Goal: Feedback & Contribution: Contribute content

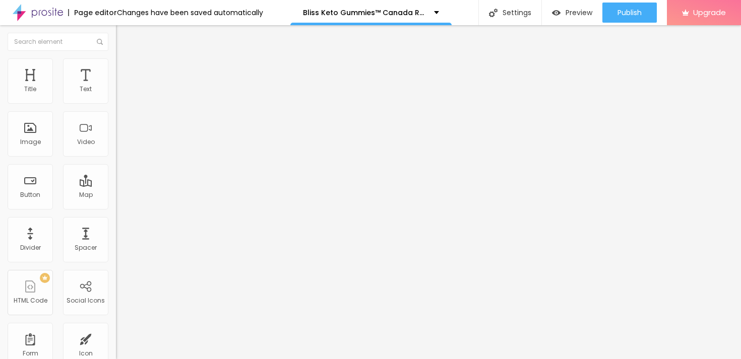
type input "30"
type input "29"
type input "28"
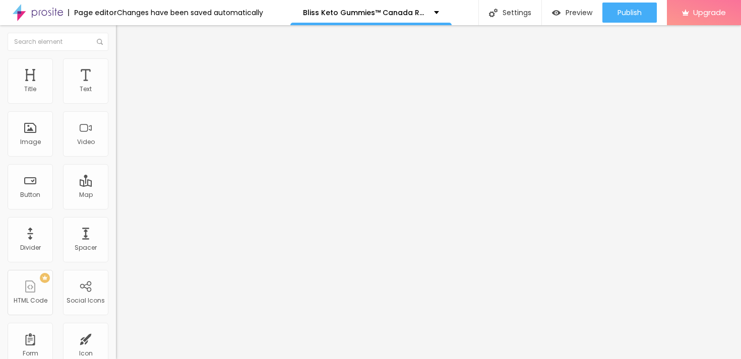
type input "28"
type input "27"
type input "26"
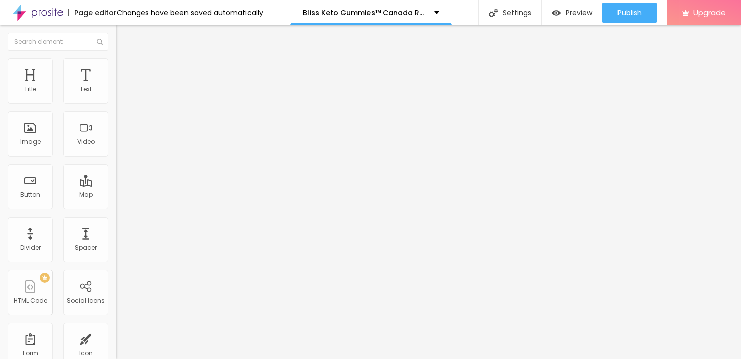
type input "25"
type input "24"
type input "23"
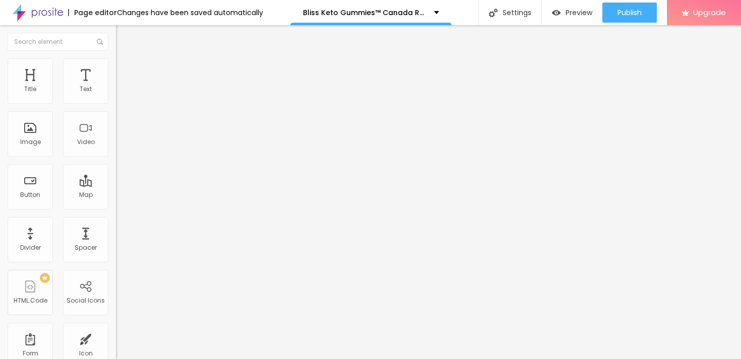
type input "23"
type input "22"
type input "21"
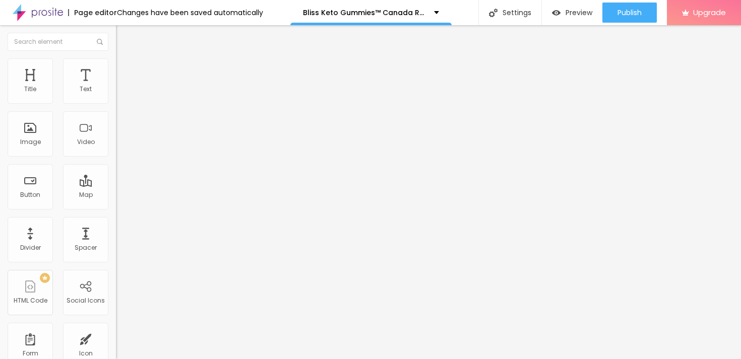
type input "20"
type input "21"
type input "22"
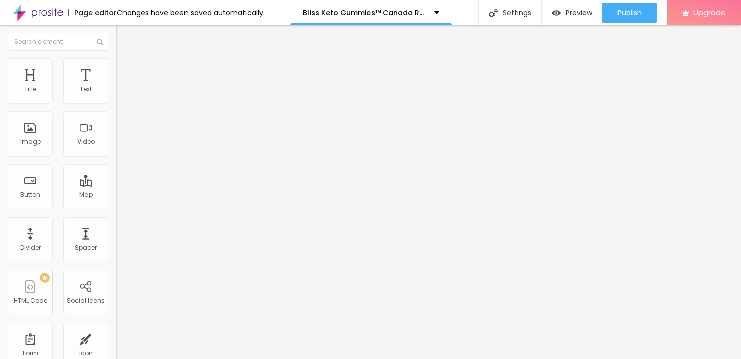
type input "22"
type input "23"
type input "24"
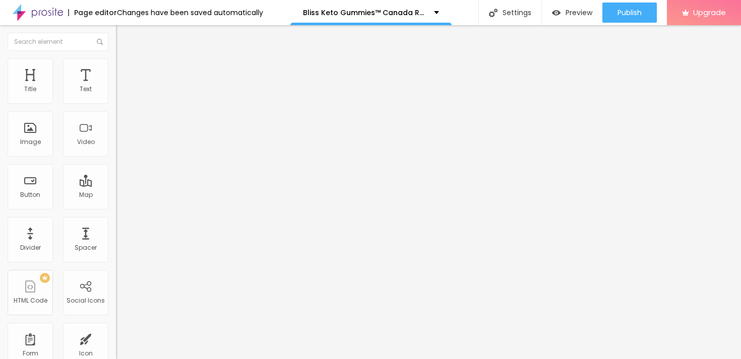
drag, startPoint x: 36, startPoint y: 212, endPoint x: 30, endPoint y: 215, distance: 6.8
type input "24"
click at [116, 238] on input "range" at bounding box center [148, 242] width 65 height 8
click at [116, 116] on span "Heading 5" at bounding box center [132, 111] width 32 height 9
click at [116, 67] on li "Advanced" at bounding box center [174, 63] width 116 height 10
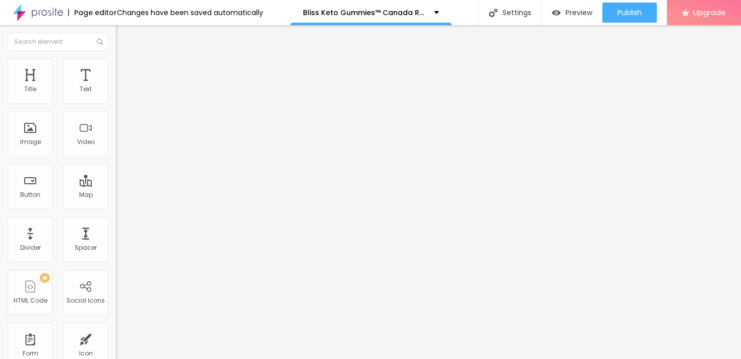
click at [124, 39] on div "Edit Title" at bounding box center [146, 37] width 45 height 8
click at [116, 87] on span "Change image" at bounding box center [143, 82] width 54 height 9
click at [116, 62] on img at bounding box center [120, 62] width 9 height 9
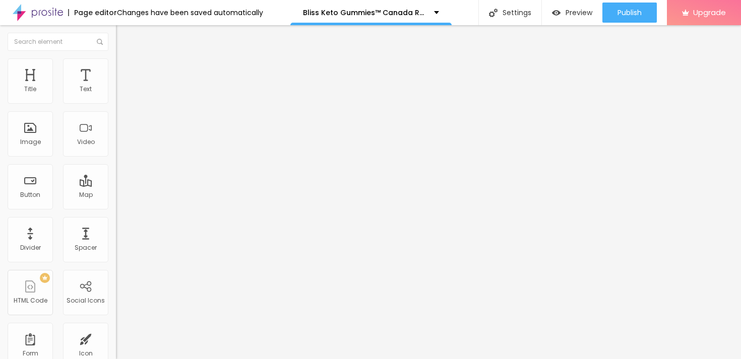
type input "55"
click at [116, 103] on input "range" at bounding box center [148, 99] width 65 height 8
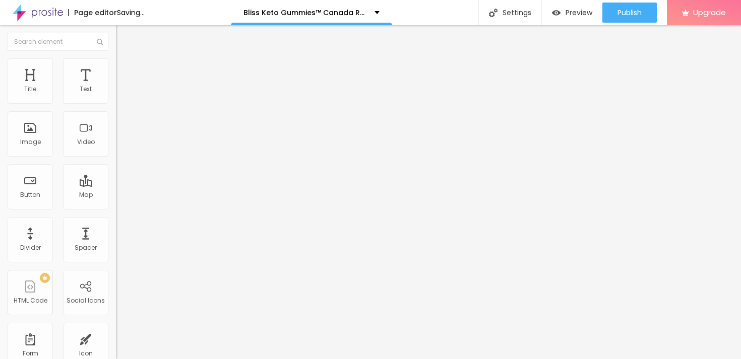
type input "60"
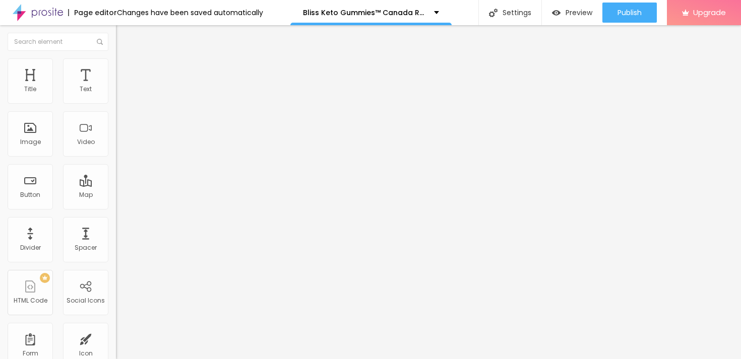
type input "65"
type input "70"
type input "75"
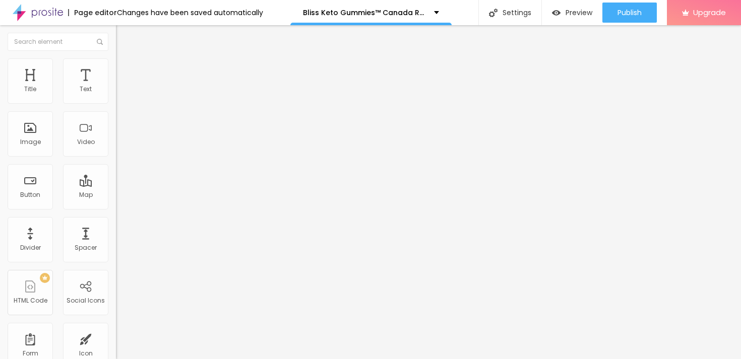
type input "75"
type input "80"
type input "85"
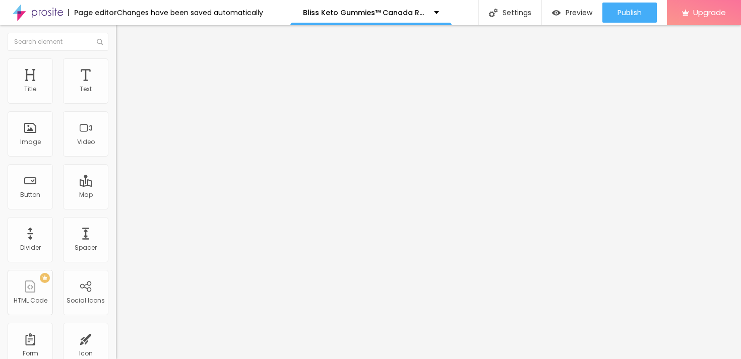
type input "80"
type input "85"
drag, startPoint x: 58, startPoint y: 109, endPoint x: 87, endPoint y: 114, distance: 29.3
type input "85"
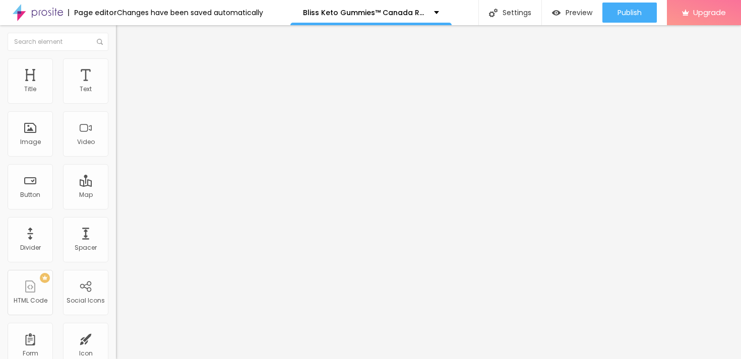
click at [116, 103] on input "range" at bounding box center [148, 99] width 65 height 8
type input "7"
type input "14"
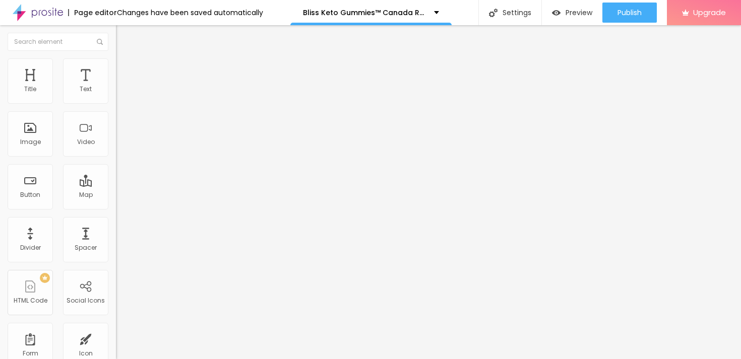
type input "19"
type input "22"
type input "27"
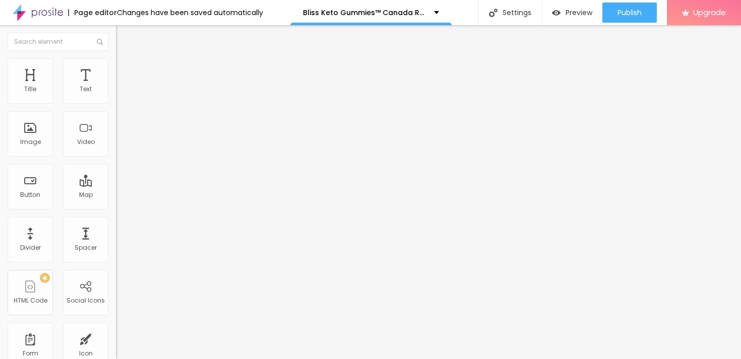
type input "27"
type input "28"
type input "30"
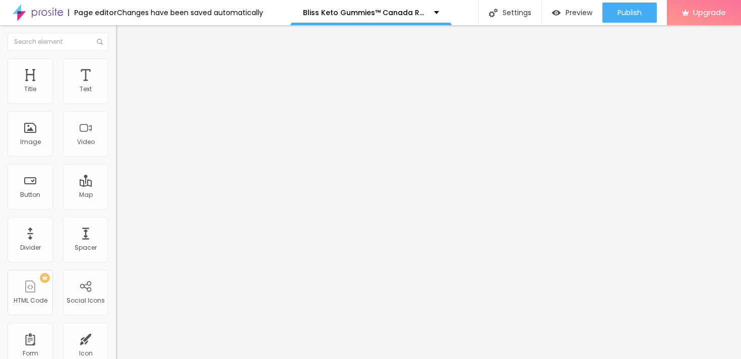
type input "31"
type input "32"
type input "33"
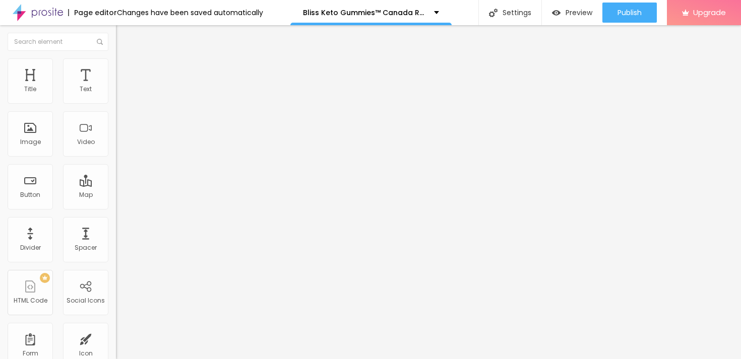
type input "33"
type input "34"
type input "35"
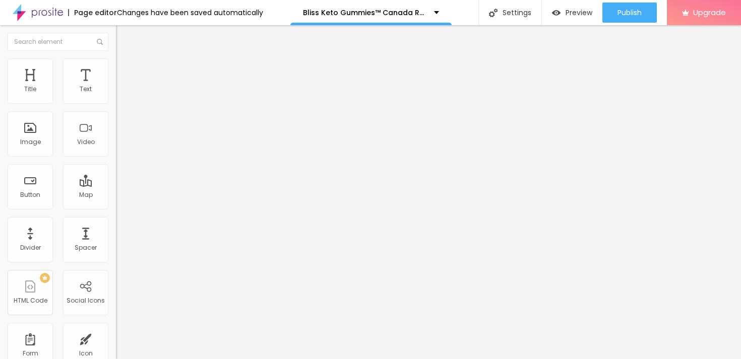
type input "36"
type input "37"
type input "38"
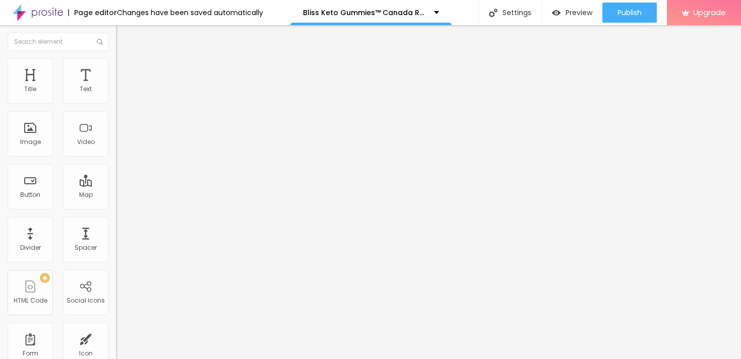
type input "38"
type input "39"
type input "40"
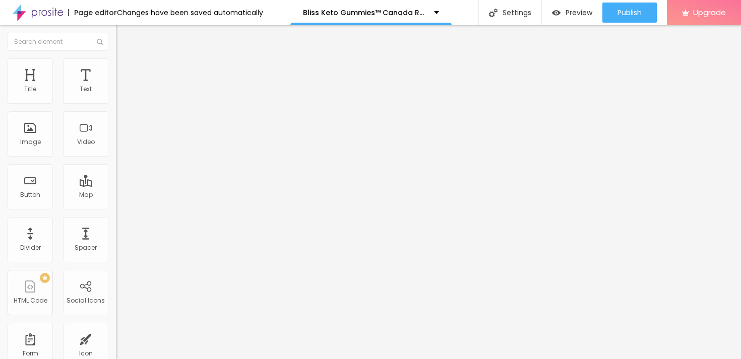
type input "41"
type input "42"
type input "43"
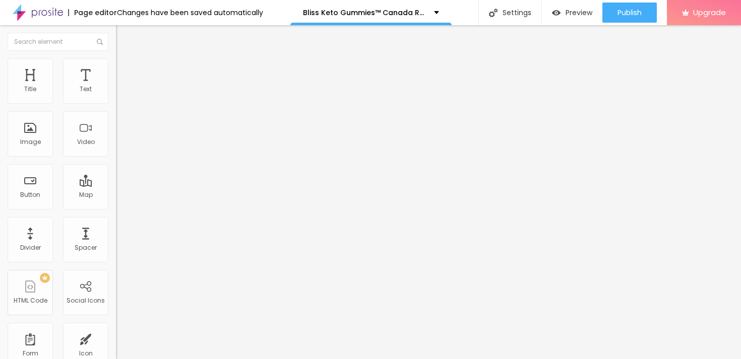
type input "43"
type input "44"
type input "46"
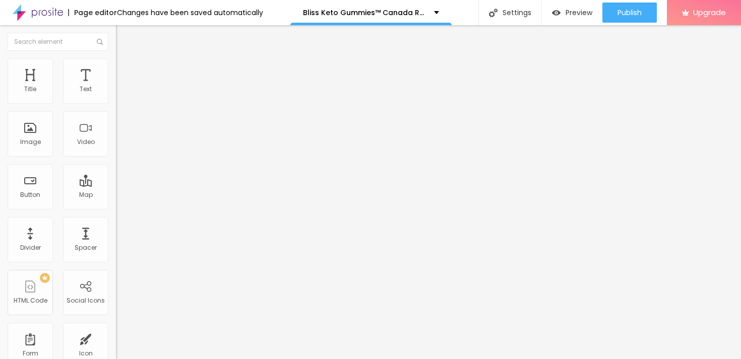
type input "47"
type input "48"
type input "49"
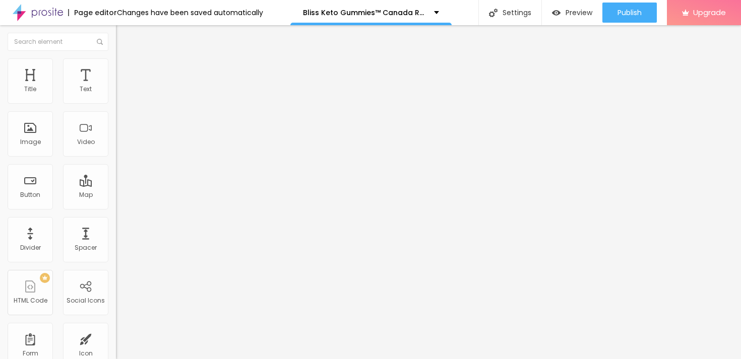
type input "49"
type input "50"
type input "51"
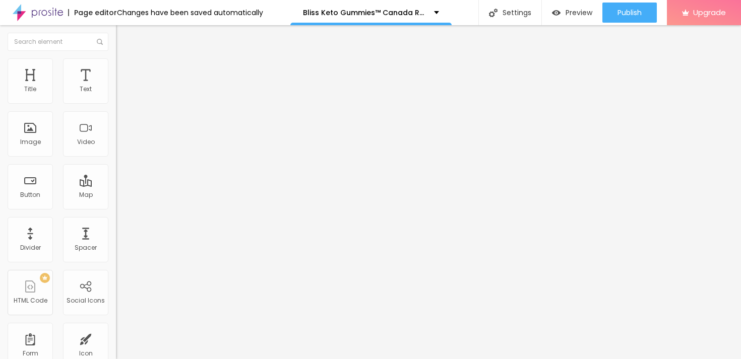
type input "52"
type input "53"
type input "54"
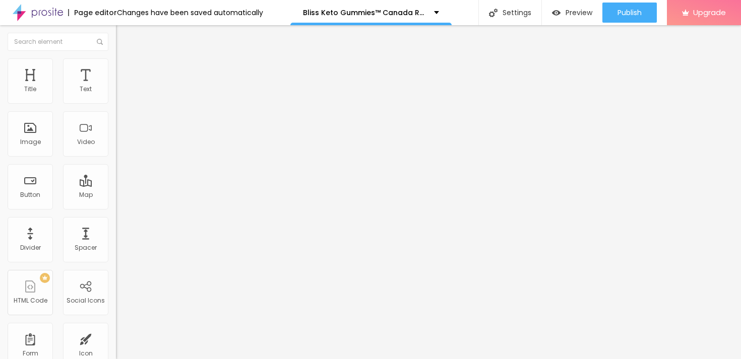
type input "54"
type input "55"
type input "56"
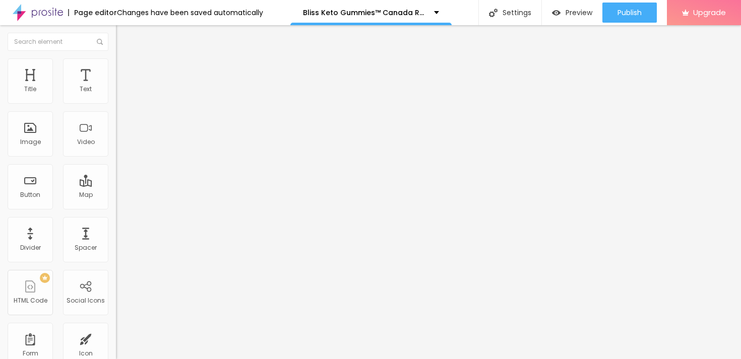
type input "57"
type input "58"
type input "59"
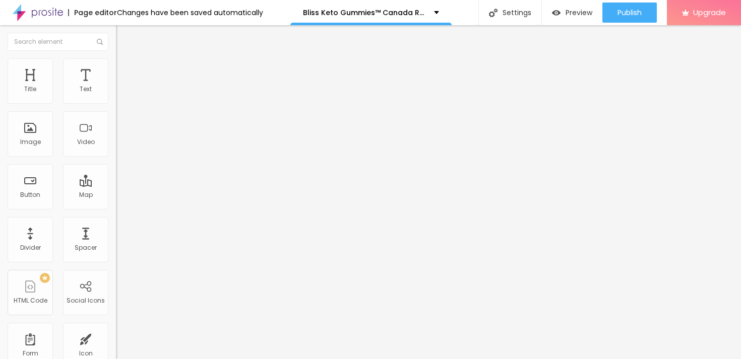
type input "59"
type input "60"
type input "59"
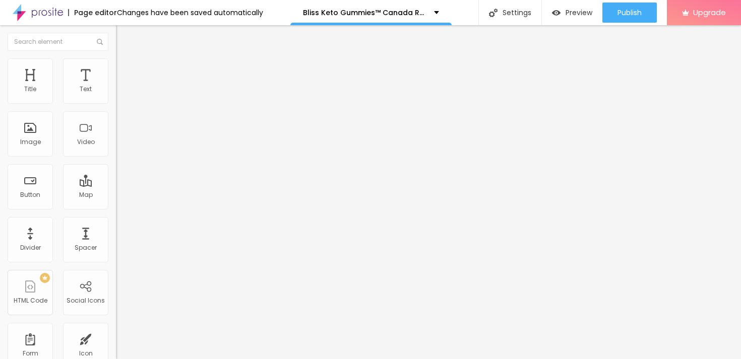
type input "58"
type input "56"
type input "54"
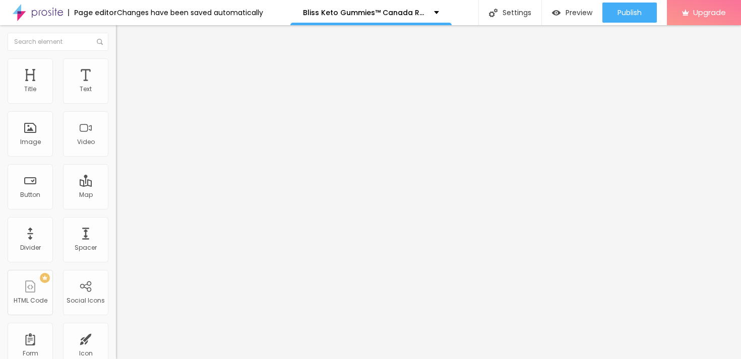
type input "54"
type input "52"
type input "50"
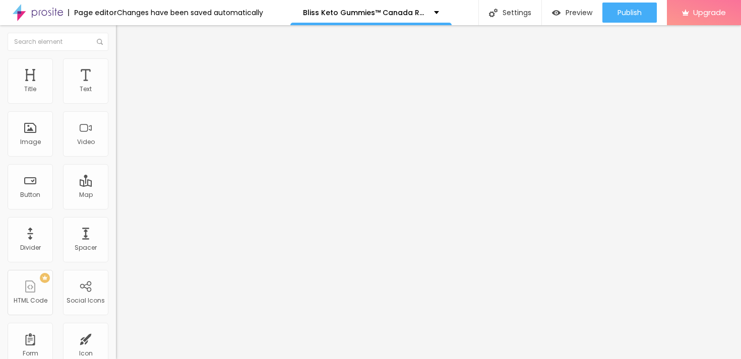
type input "49"
type input "48"
type input "47"
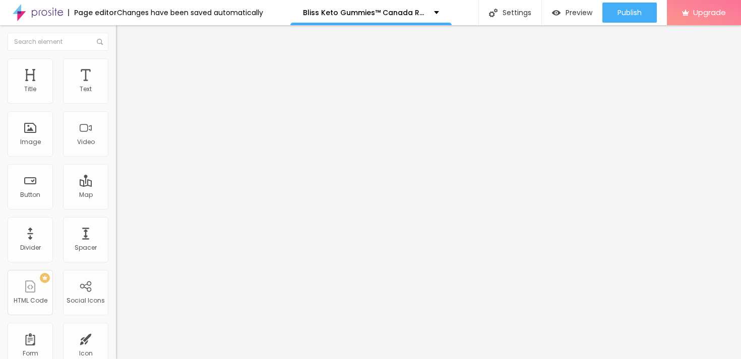
type input "47"
type input "44"
type input "43"
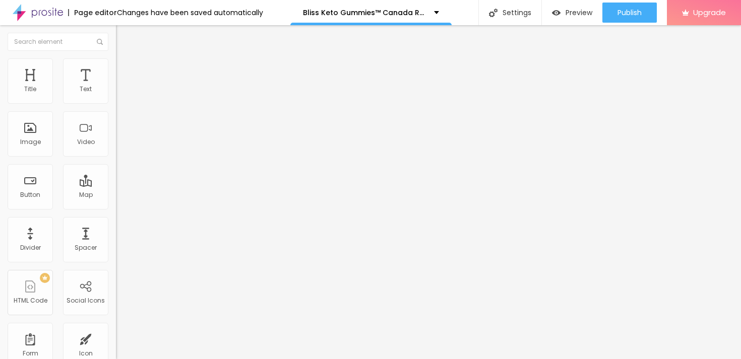
type input "42"
type input "40"
type input "38"
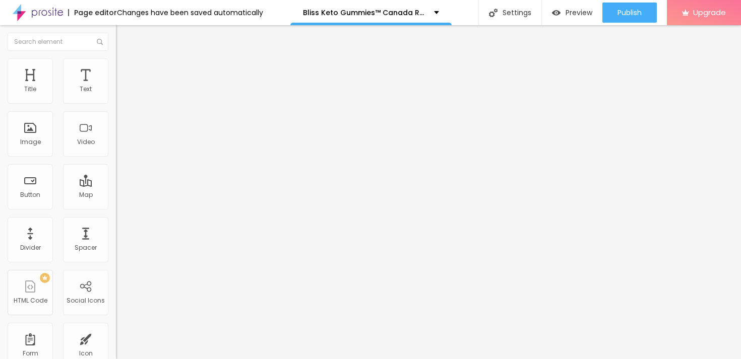
type input "38"
type input "37"
type input "36"
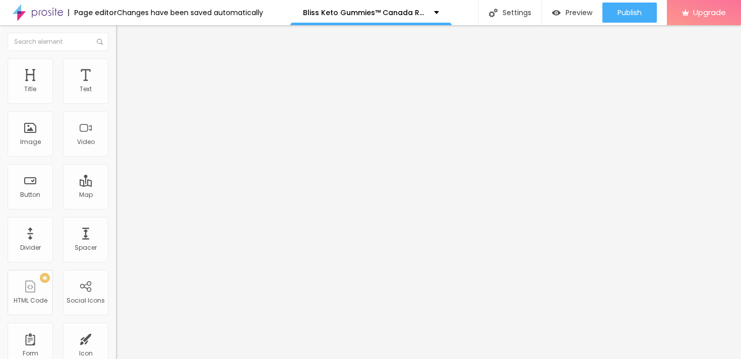
type input "35"
type input "34"
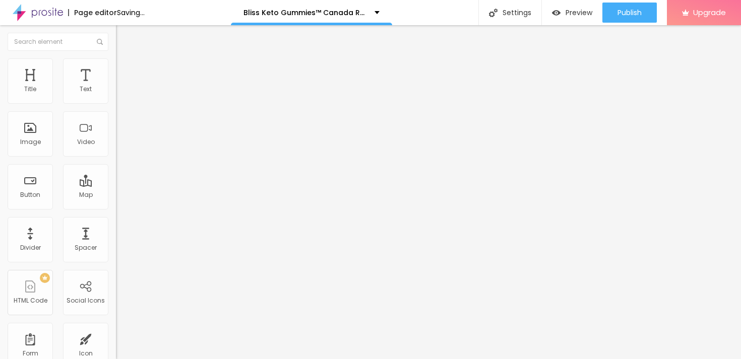
type input "33"
type input "32"
type input "30"
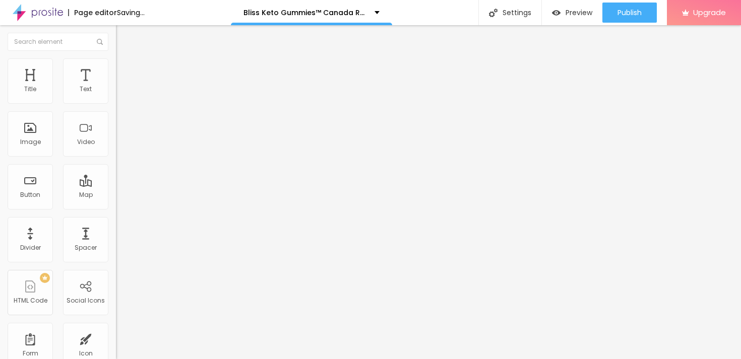
type input "30"
type input "29"
type input "25"
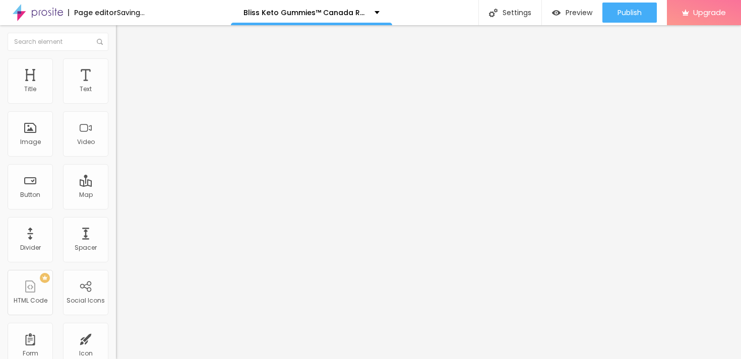
type input "22"
type input "18"
type input "12"
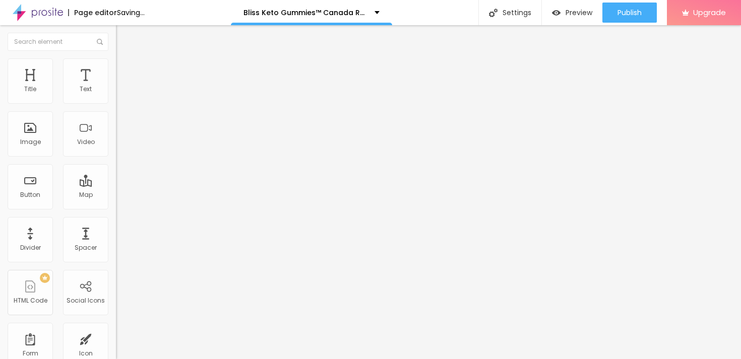
type input "12"
type input "0"
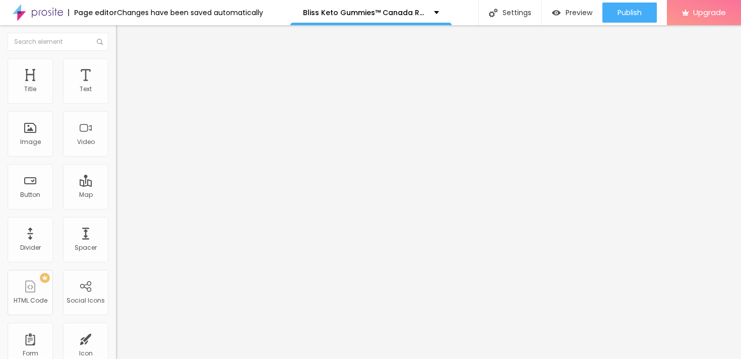
drag, startPoint x: 25, startPoint y: 127, endPoint x: 10, endPoint y: 124, distance: 15.0
click at [116, 221] on input "range" at bounding box center [148, 225] width 65 height 8
click at [120, 272] on icon "button" at bounding box center [123, 275] width 6 height 6
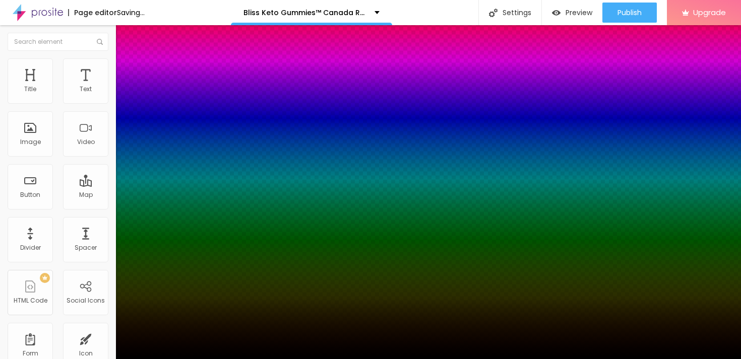
click at [181, 359] on div at bounding box center [370, 366] width 741 height 0
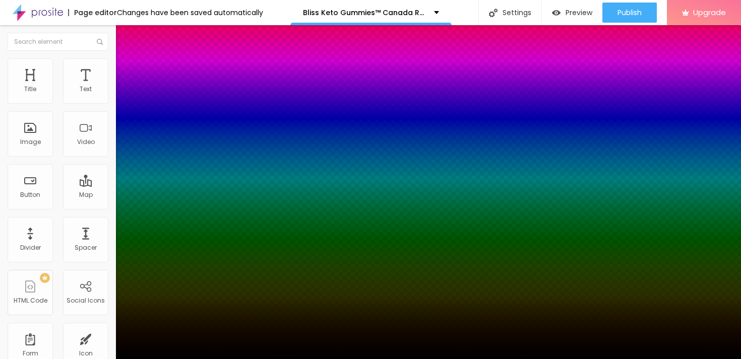
click at [407, 359] on div at bounding box center [370, 359] width 741 height 0
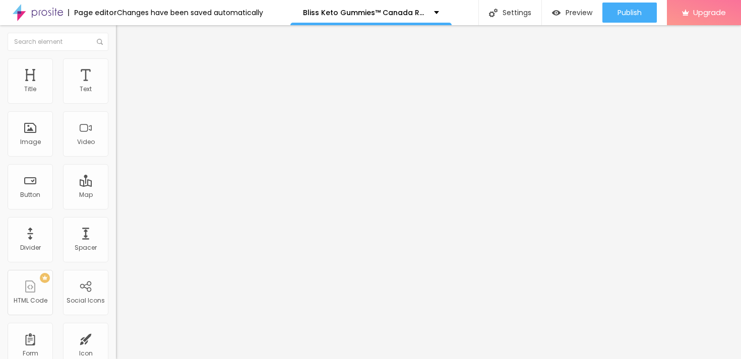
click at [116, 65] on li "Style" at bounding box center [174, 63] width 116 height 10
click at [116, 58] on li "Content" at bounding box center [174, 53] width 116 height 10
click at [116, 207] on input "https://" at bounding box center [176, 202] width 121 height 10
paste input "[DOMAIN_NAME][URL]"
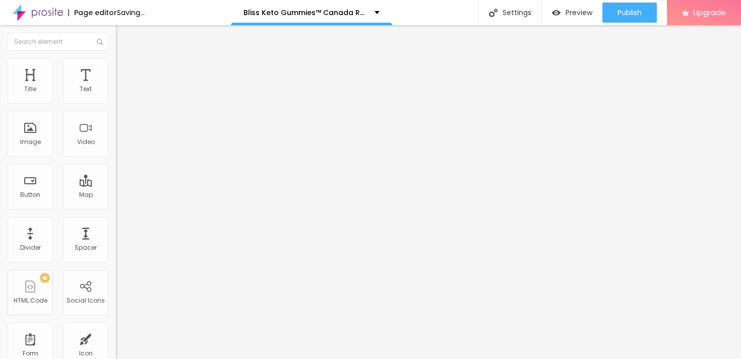
type input "[URL][DOMAIN_NAME]"
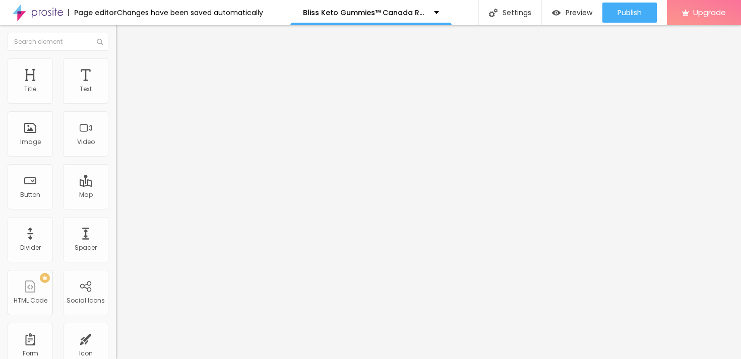
click at [116, 151] on div "Edit Text Style Advanced Typography Reset to default Shadow DISABLED Reset to d…" at bounding box center [174, 192] width 116 height 334
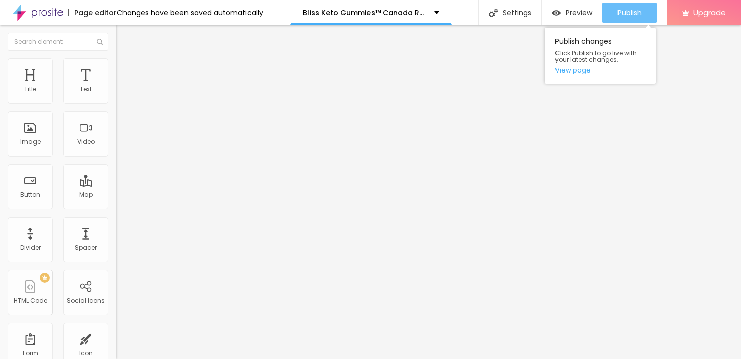
click at [616, 14] on button "Publish" at bounding box center [629, 13] width 54 height 20
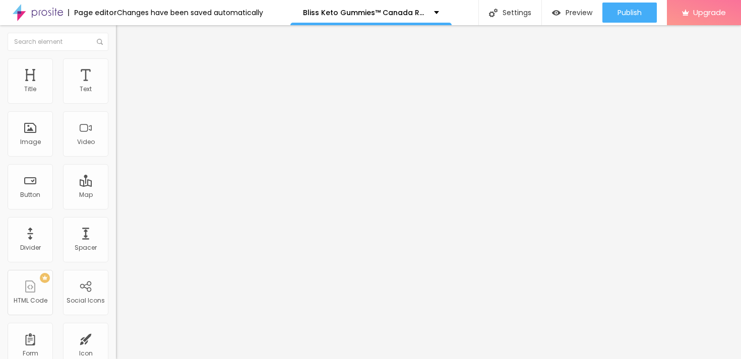
click at [116, 62] on li "Style" at bounding box center [174, 63] width 116 height 10
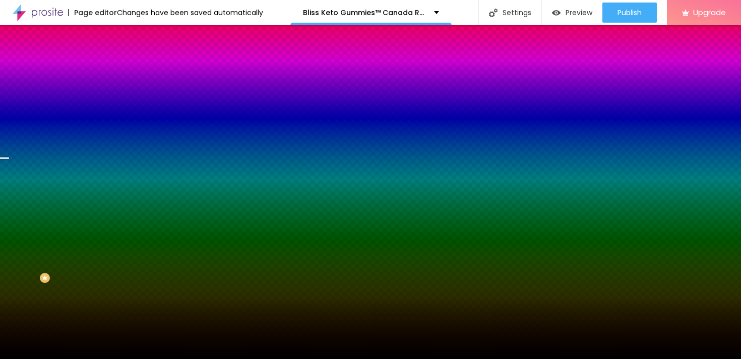
click at [116, 93] on span "Change image" at bounding box center [143, 88] width 54 height 9
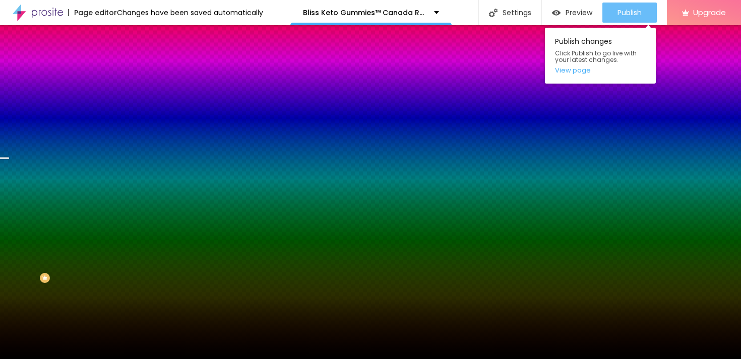
click at [643, 14] on button "Publish" at bounding box center [629, 13] width 54 height 20
click at [570, 73] on link "View page" at bounding box center [600, 70] width 91 height 7
